Goal: Find specific page/section: Find specific page/section

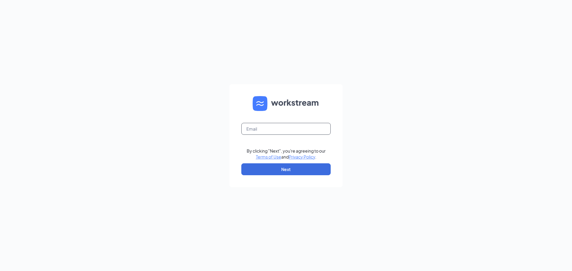
click at [248, 132] on input "text" at bounding box center [285, 129] width 89 height 12
type input "debbiepartin.cfa@gmail.com"
click at [255, 172] on button "Next" at bounding box center [285, 169] width 89 height 12
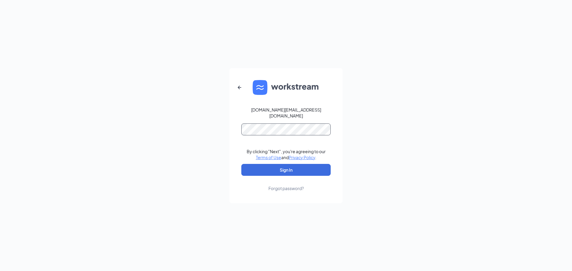
click at [241, 164] on button "Sign In" at bounding box center [285, 170] width 89 height 12
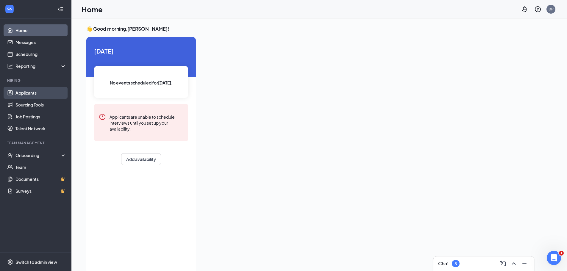
click at [31, 95] on link "Applicants" at bounding box center [40, 93] width 51 height 12
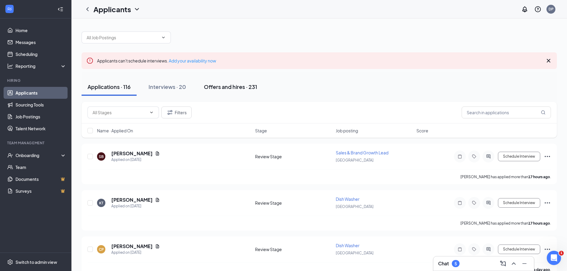
click at [213, 87] on div "Offers and hires · 231" at bounding box center [230, 86] width 53 height 7
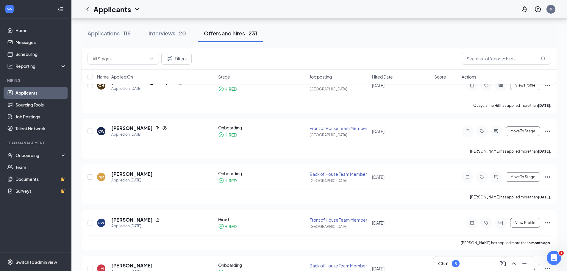
scroll to position [268, 0]
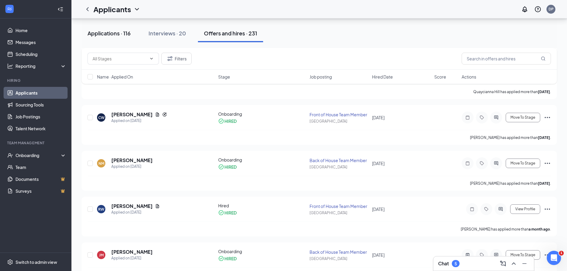
click at [116, 36] on div "Applications · 116" at bounding box center [109, 32] width 43 height 7
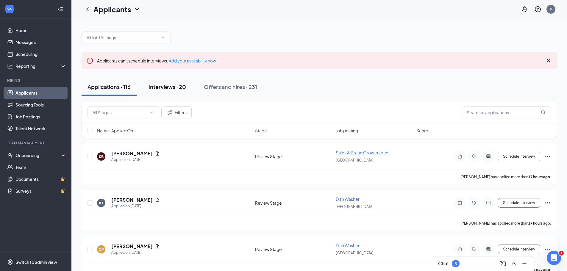
click at [166, 87] on div "Interviews · 20" at bounding box center [168, 86] width 38 height 7
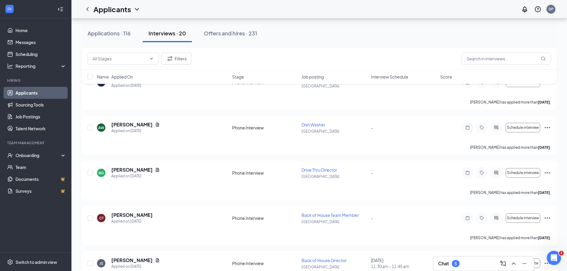
scroll to position [579, 0]
